Goal: Complete application form

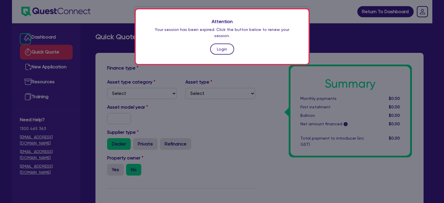
scroll to position [165, 0]
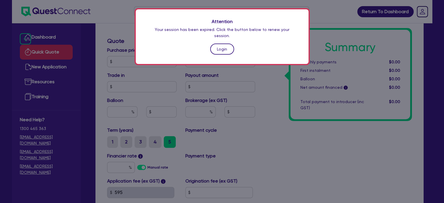
click at [219, 43] on link "Login" at bounding box center [222, 48] width 24 height 11
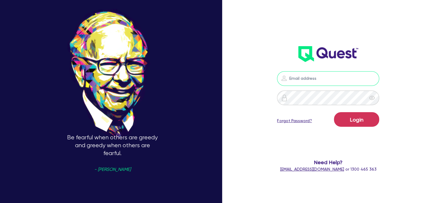
click at [300, 81] on input "email" at bounding box center [328, 78] width 102 height 15
type input "[EMAIL_ADDRESS][PERSON_NAME][DOMAIN_NAME]"
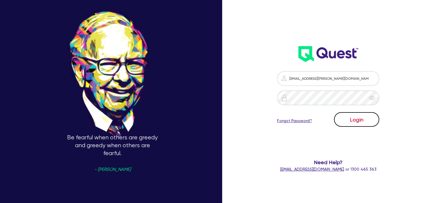
click at [365, 124] on button "Login" at bounding box center [356, 119] width 45 height 15
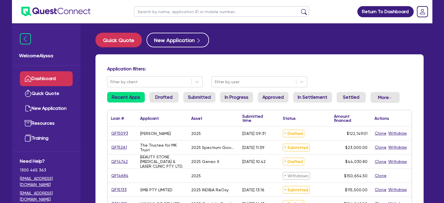
click at [178, 14] on input "text" at bounding box center [221, 11] width 175 height 10
type input "niamh"
click at [299, 9] on button "submit" at bounding box center [303, 13] width 9 height 8
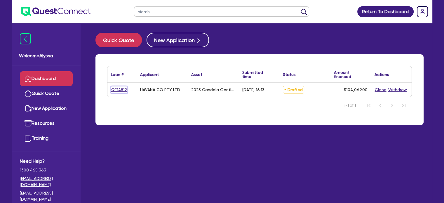
click at [116, 87] on link "QF14812" at bounding box center [119, 89] width 16 height 7
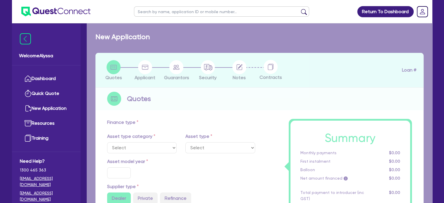
select select "TERTIARY_ASSETS"
type input "2025"
radio input "true"
type input "248,138"
type input "144,069"
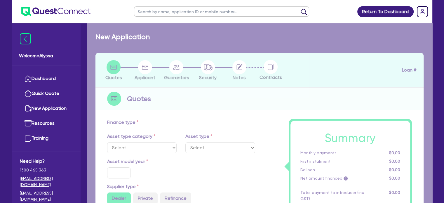
type input "4"
type input "4,162.76"
type input "17.95"
select select "BEAUTY_EQUIPMENT"
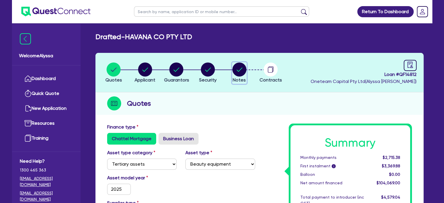
click at [239, 77] on span "Notes" at bounding box center [238, 80] width 13 height 6
select select "Other"
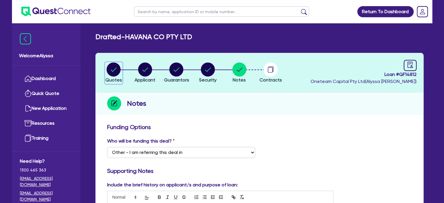
click at [117, 72] on circle "button" at bounding box center [113, 69] width 14 height 14
select select "TERTIARY_ASSETS"
select select "BEAUTY_EQUIPMENT"
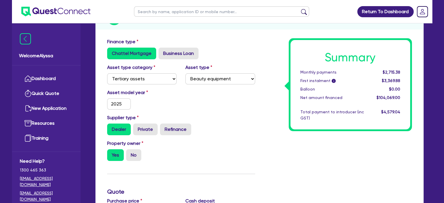
scroll to position [144, 0]
